Goal: Navigation & Orientation: Find specific page/section

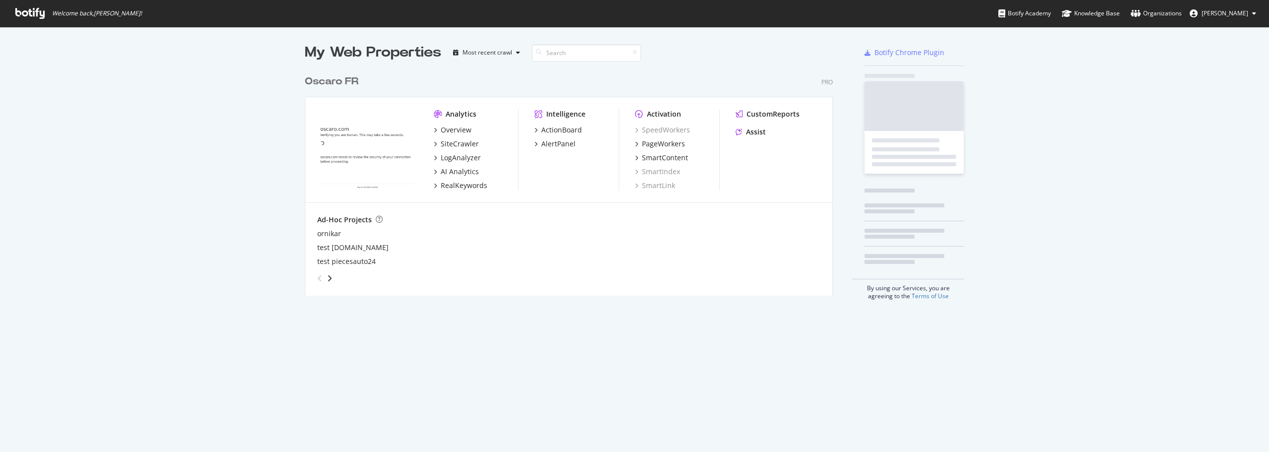
scroll to position [226, 528]
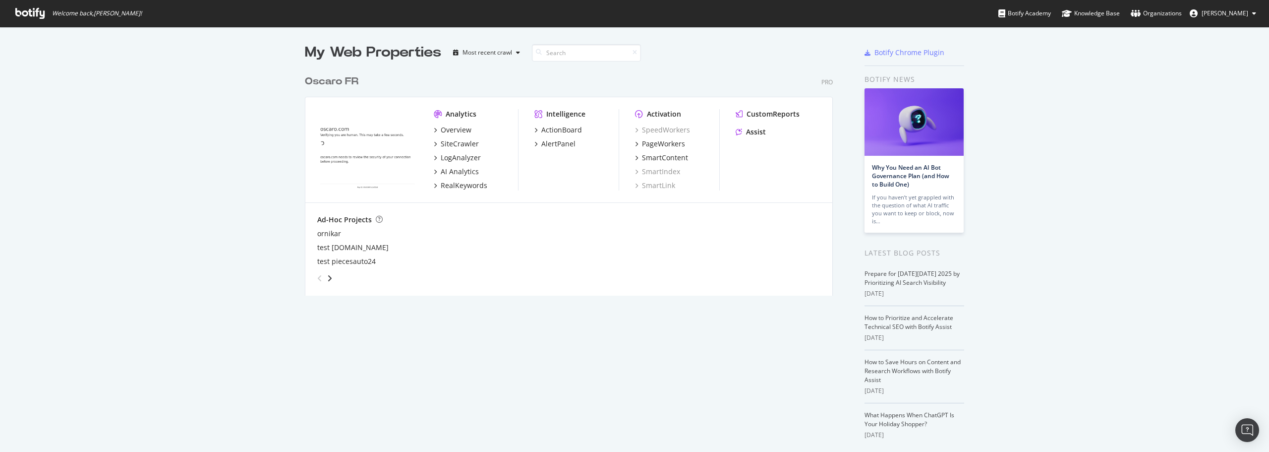
click at [711, 41] on div "My Web Properties Most recent crawl Oscaro FR Pro Analytics Overview SiteCrawle…" at bounding box center [634, 259] width 1269 height 465
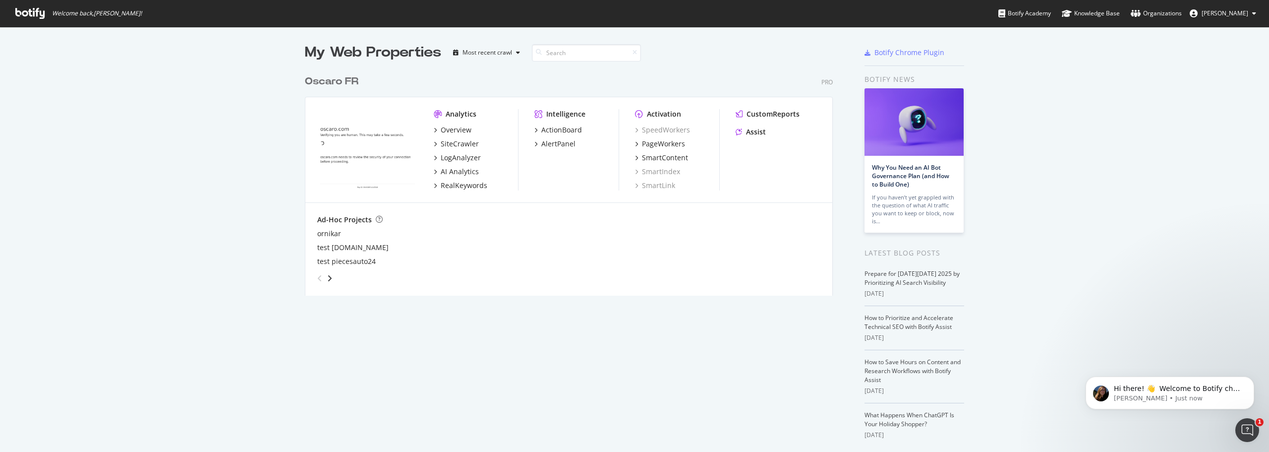
scroll to position [0, 0]
